Goal: Information Seeking & Learning: Understand process/instructions

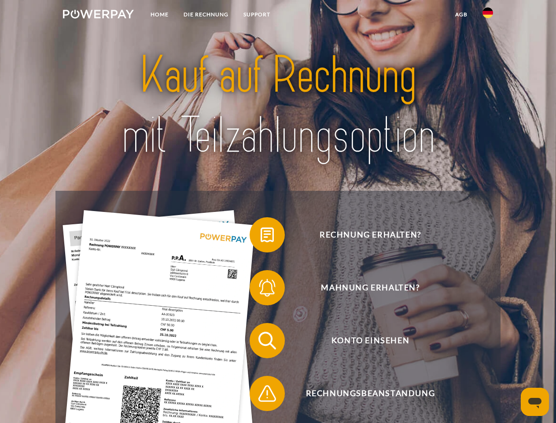
click at [98, 15] on img at bounding box center [98, 14] width 71 height 9
click at [488, 15] on img at bounding box center [488, 12] width 11 height 11
click at [461, 15] on link "agb" at bounding box center [461, 15] width 27 height 16
click at [261, 236] on span at bounding box center [254, 235] width 44 height 44
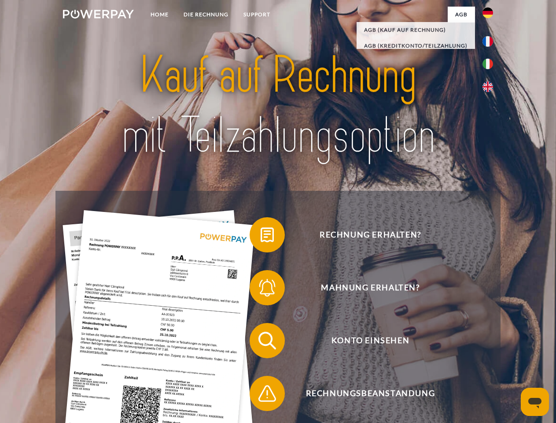
click at [261, 289] on span at bounding box center [254, 288] width 44 height 44
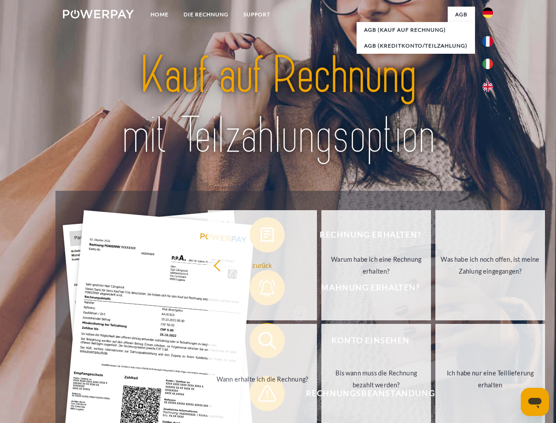
click at [321, 342] on link "Bis wann muss die Rechnung bezahlt werden?" at bounding box center [376, 379] width 110 height 110
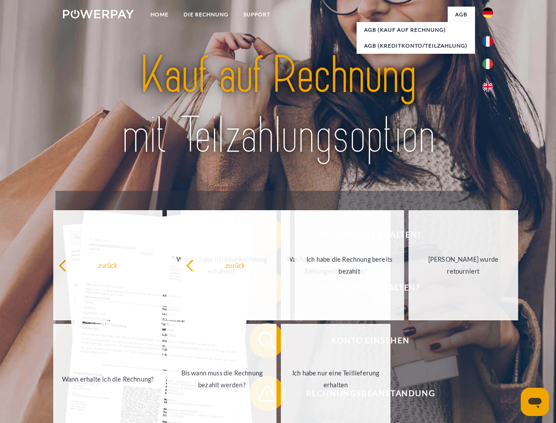
click at [261, 395] on span at bounding box center [254, 393] width 44 height 44
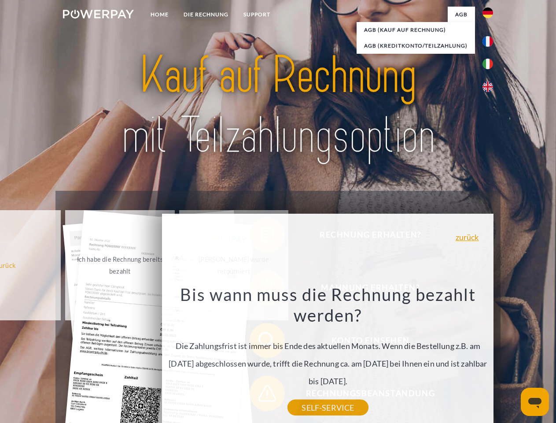
click at [535, 402] on icon "Messaging-Fenster öffnen" at bounding box center [534, 403] width 13 height 11
